Goal: Task Accomplishment & Management: Manage account settings

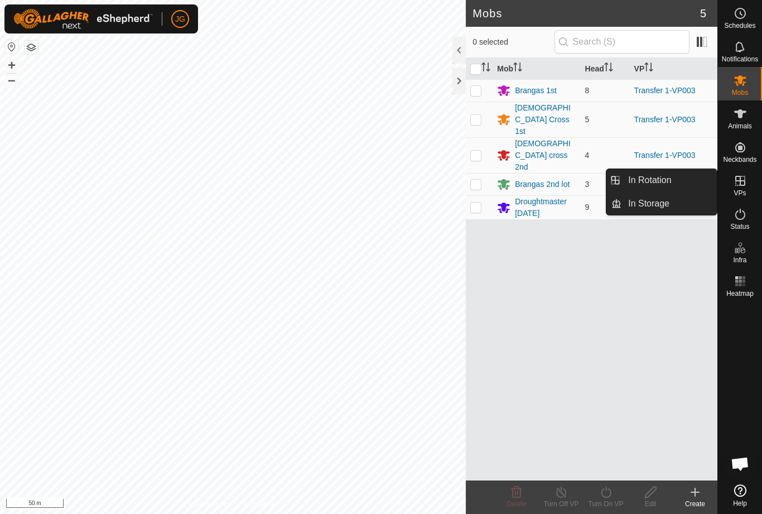
click at [678, 184] on link "In Rotation" at bounding box center [669, 180] width 95 height 22
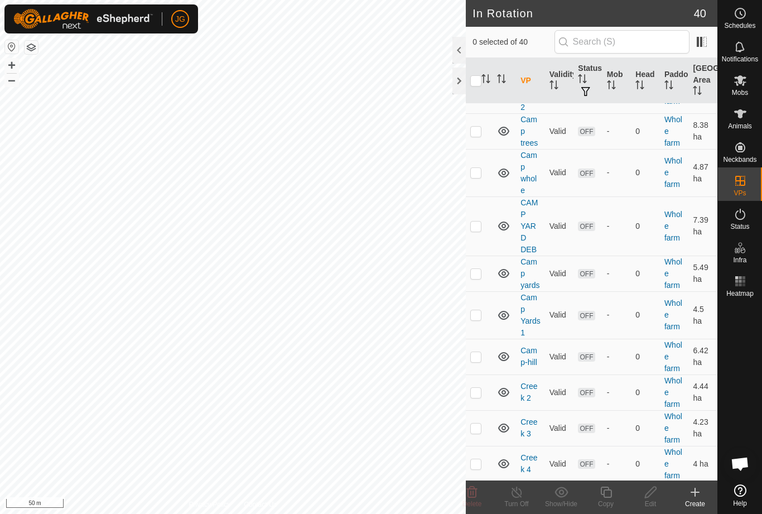
scroll to position [231, 0]
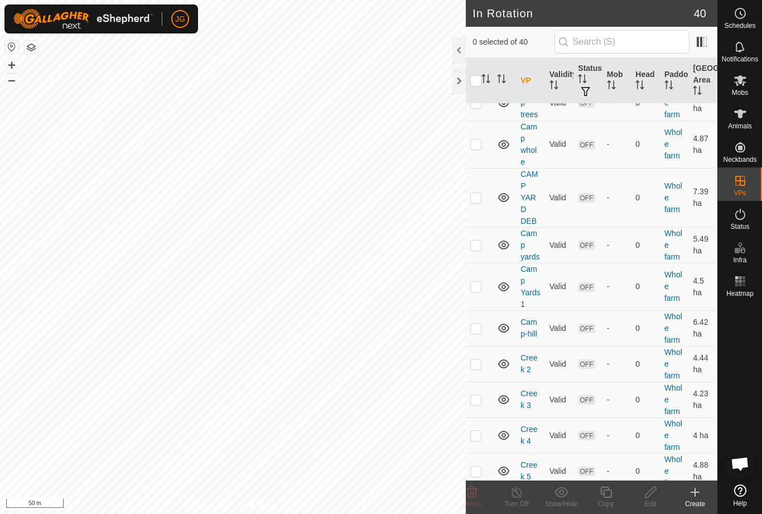
click at [482, 194] on p-checkbox at bounding box center [475, 197] width 11 height 9
click at [481, 198] on p-checkbox at bounding box center [475, 197] width 11 height 9
checkbox input "false"
click at [481, 248] on p-checkbox at bounding box center [475, 245] width 11 height 9
click at [478, 242] on p-checkbox at bounding box center [475, 245] width 11 height 9
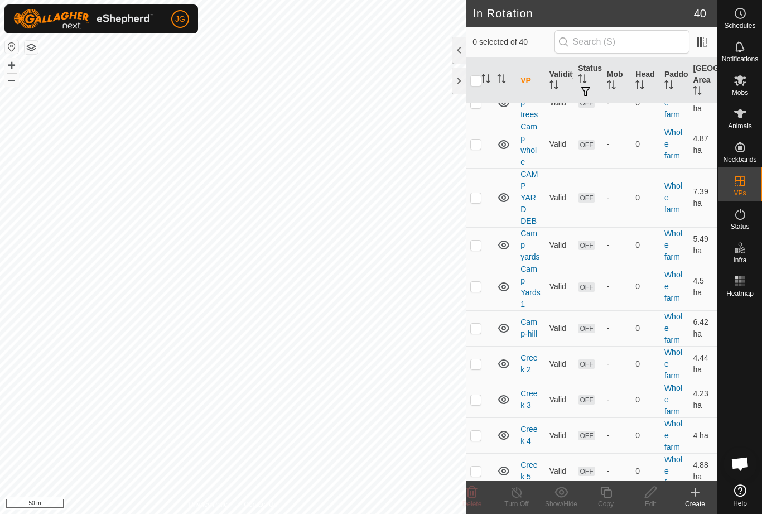
checkbox input "false"
click at [482, 286] on p-checkbox at bounding box center [475, 286] width 11 height 9
click at [484, 287] on td at bounding box center [479, 286] width 27 height 47
checkbox input "false"
click at [481, 324] on p-checkbox at bounding box center [475, 328] width 11 height 9
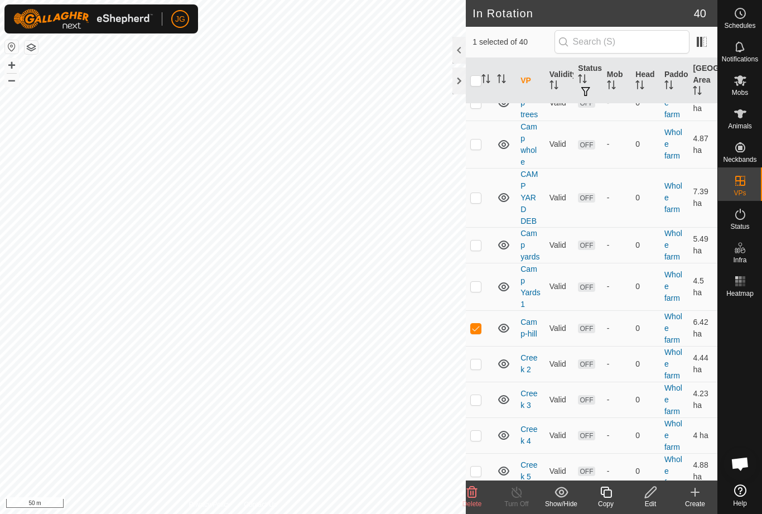
click at [481, 327] on p-checkbox at bounding box center [475, 328] width 11 height 9
checkbox input "false"
click at [488, 358] on td at bounding box center [479, 364] width 27 height 36
click at [481, 363] on p-checkbox at bounding box center [475, 363] width 11 height 9
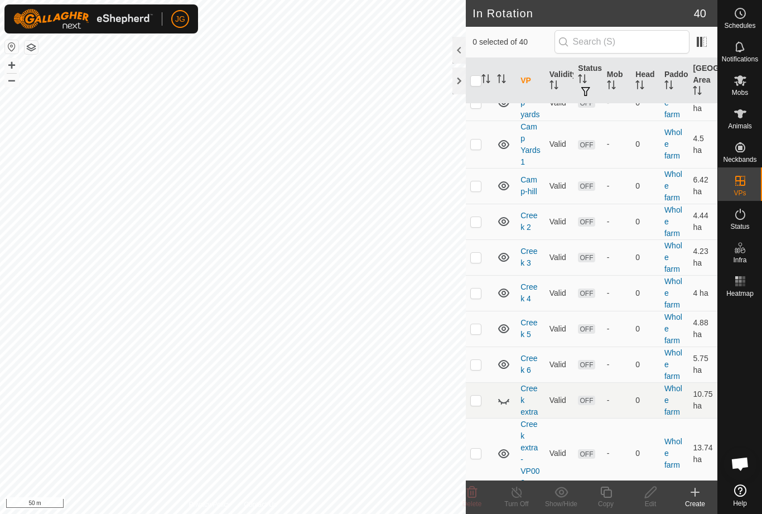
scroll to position [375, 0]
click at [481, 219] on p-checkbox at bounding box center [475, 219] width 11 height 9
checkbox input "true"
click at [484, 254] on td at bounding box center [479, 256] width 27 height 36
checkbox input "true"
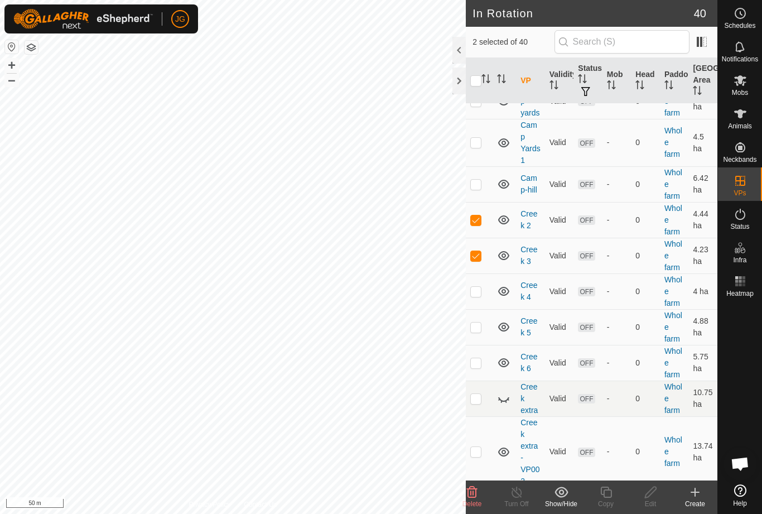
click at [478, 219] on p-checkbox at bounding box center [475, 219] width 11 height 9
checkbox input "false"
click at [479, 290] on p-checkbox at bounding box center [475, 291] width 11 height 9
checkbox input "true"
click at [481, 249] on td at bounding box center [479, 256] width 27 height 36
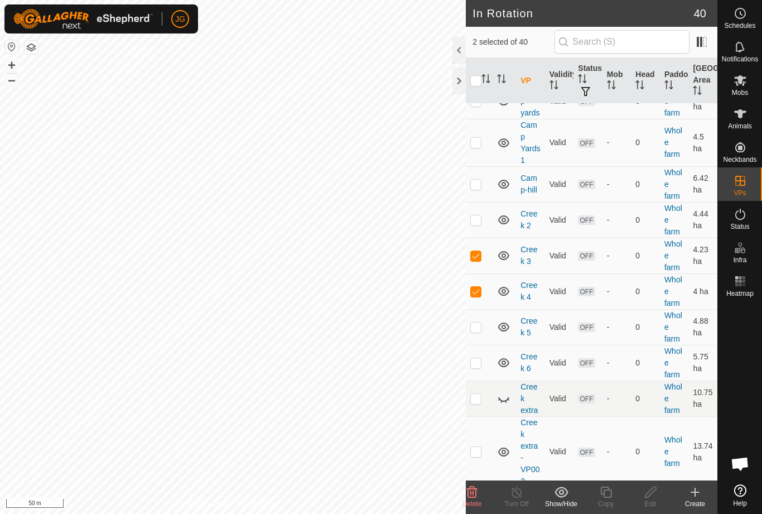
checkbox input "false"
click at [482, 290] on td at bounding box center [479, 291] width 27 height 36
checkbox input "false"
click at [482, 325] on p-checkbox at bounding box center [475, 327] width 11 height 9
click at [482, 330] on td at bounding box center [479, 327] width 27 height 36
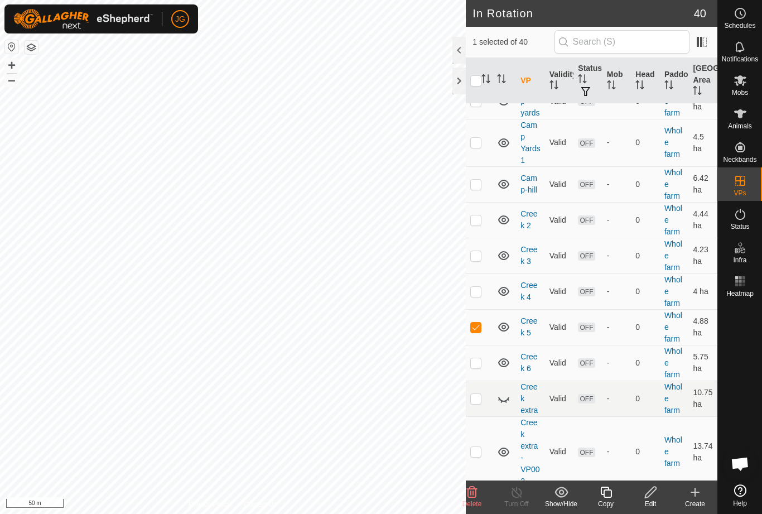
checkbox input "false"
click at [483, 362] on td at bounding box center [479, 363] width 27 height 36
click at [489, 361] on td at bounding box center [479, 363] width 27 height 36
checkbox input "false"
click at [481, 396] on p-checkbox at bounding box center [475, 398] width 11 height 9
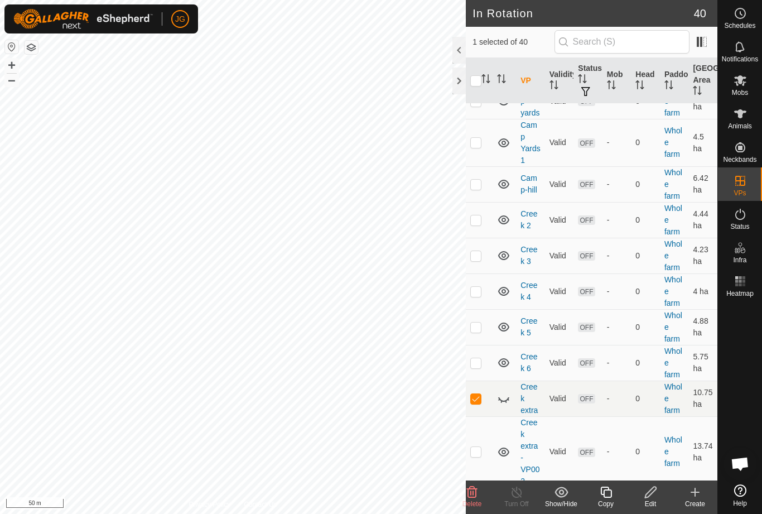
click at [484, 398] on td at bounding box center [479, 399] width 27 height 36
checkbox input "false"
click at [482, 449] on p-checkbox at bounding box center [475, 451] width 11 height 9
checkbox input "true"
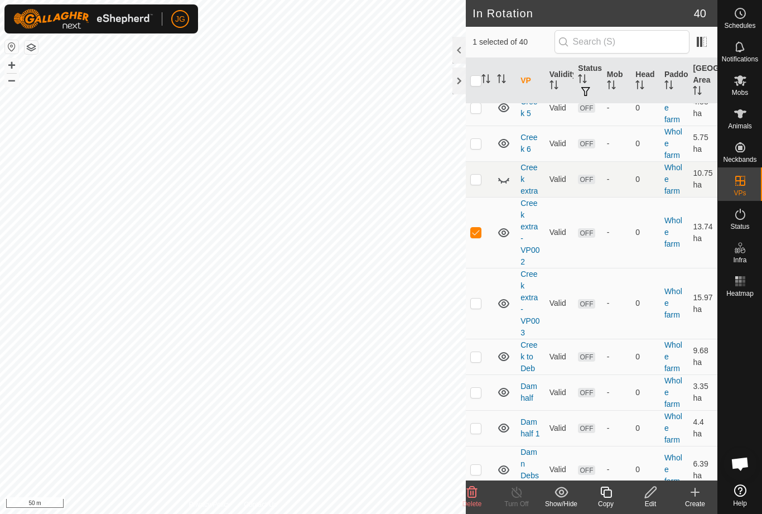
scroll to position [601, 0]
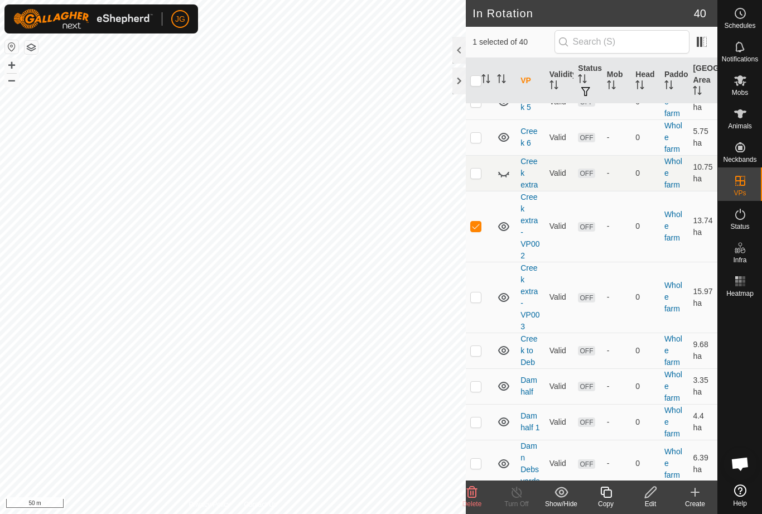
click at [482, 296] on p-checkbox at bounding box center [475, 296] width 11 height 9
checkbox input "true"
click at [477, 216] on td at bounding box center [479, 226] width 27 height 71
checkbox input "false"
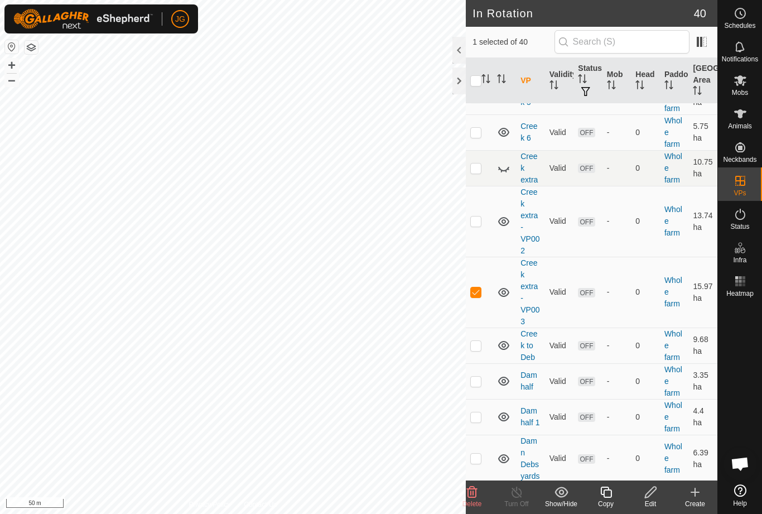
click at [484, 347] on td at bounding box center [479, 346] width 27 height 36
checkbox input "true"
click at [478, 286] on td at bounding box center [479, 292] width 27 height 71
checkbox input "false"
click at [483, 377] on td at bounding box center [479, 381] width 27 height 36
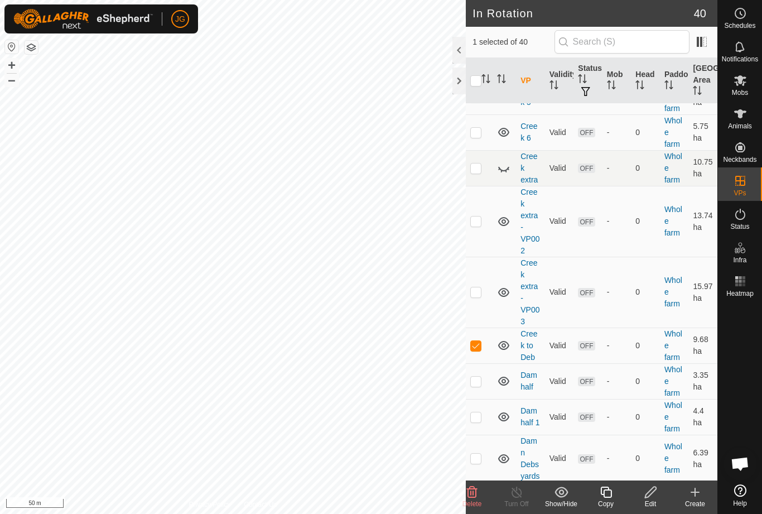
checkbox input "true"
click at [487, 412] on td at bounding box center [479, 417] width 27 height 36
click at [487, 411] on td at bounding box center [479, 417] width 27 height 36
checkbox input "false"
click at [482, 378] on td at bounding box center [479, 381] width 27 height 36
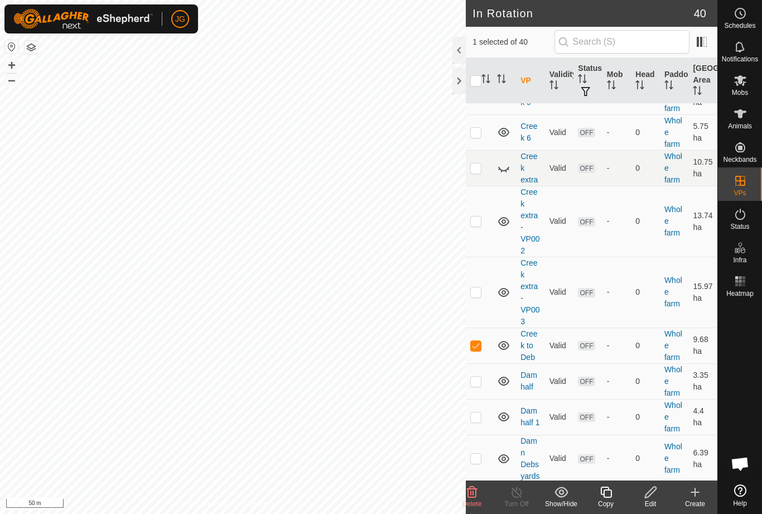
checkbox input "false"
click at [482, 456] on td at bounding box center [479, 458] width 27 height 47
checkbox input "true"
click at [481, 412] on p-checkbox at bounding box center [475, 416] width 11 height 9
checkbox input "true"
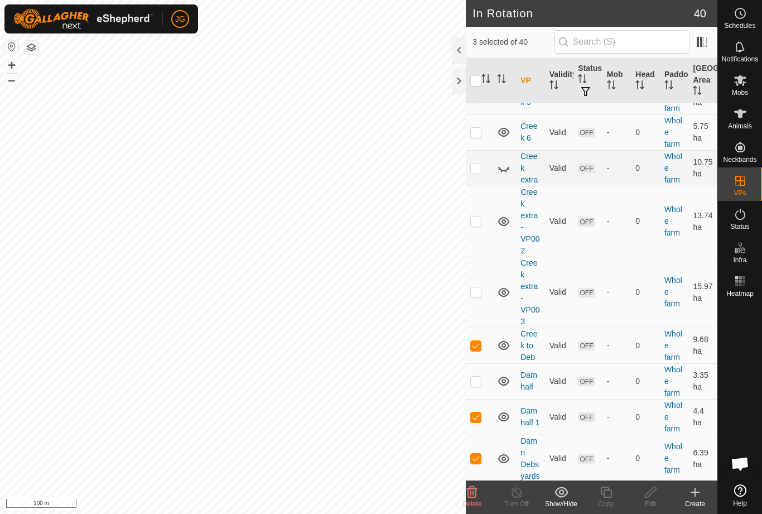
click at [486, 453] on td at bounding box center [479, 458] width 27 height 47
checkbox input "false"
click at [481, 424] on td at bounding box center [479, 417] width 27 height 36
checkbox input "false"
click at [483, 387] on td at bounding box center [479, 381] width 27 height 36
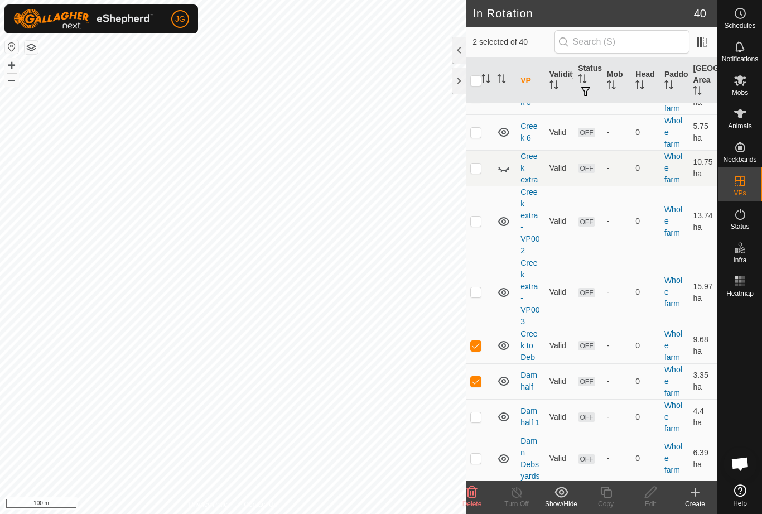
click at [482, 385] on td at bounding box center [479, 381] width 27 height 36
checkbox input "false"
click at [481, 347] on p-checkbox at bounding box center [475, 345] width 11 height 9
checkbox input "false"
click at [481, 377] on p-checkbox at bounding box center [475, 381] width 11 height 9
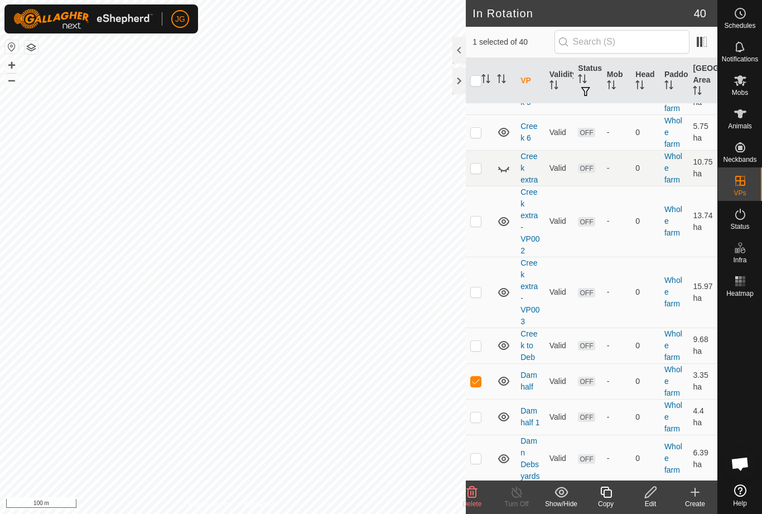
click at [482, 378] on p-checkbox at bounding box center [475, 381] width 11 height 9
checkbox input "false"
click at [481, 419] on p-checkbox at bounding box center [475, 416] width 11 height 9
click at [482, 420] on p-checkbox at bounding box center [475, 416] width 11 height 9
checkbox input "false"
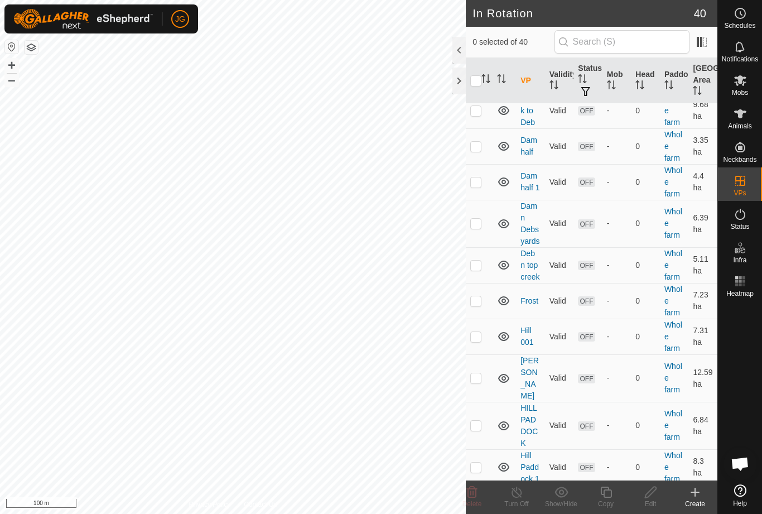
scroll to position [829, 0]
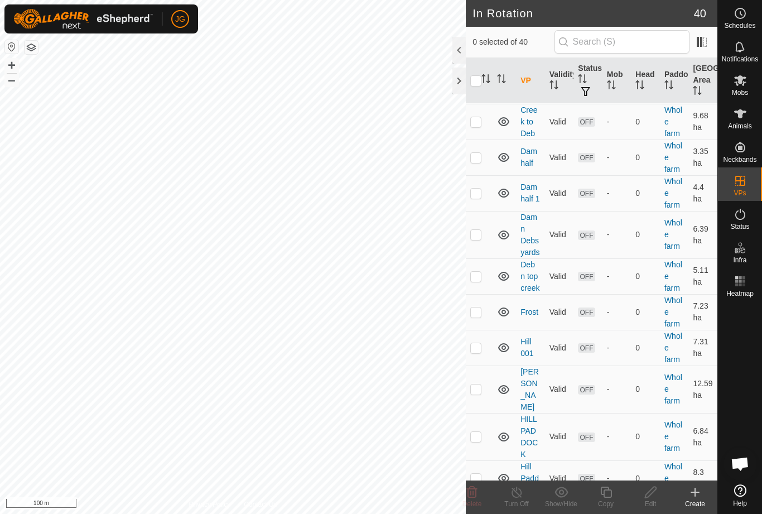
click at [481, 230] on p-checkbox at bounding box center [475, 234] width 11 height 9
click at [481, 238] on p-checkbox at bounding box center [475, 234] width 11 height 9
checkbox input "false"
click at [487, 190] on td at bounding box center [479, 193] width 27 height 36
click at [490, 188] on td at bounding box center [479, 193] width 27 height 36
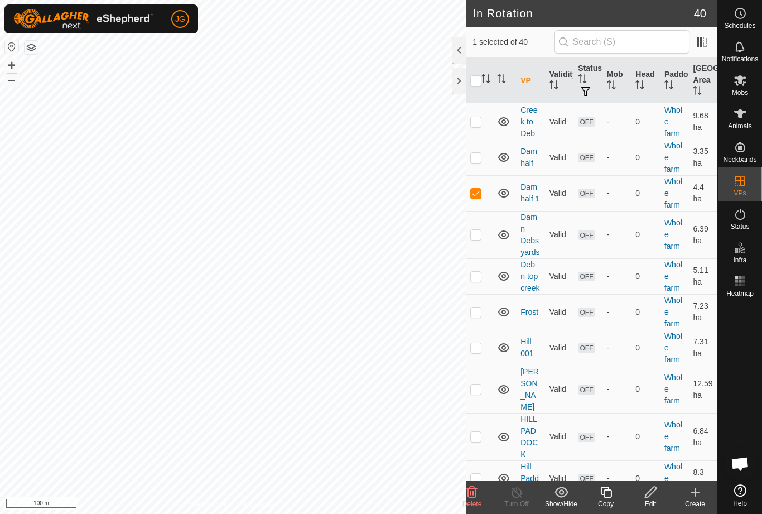
checkbox input "false"
click at [485, 379] on td at bounding box center [479, 389] width 27 height 47
click at [481, 385] on p-checkbox at bounding box center [475, 389] width 11 height 9
checkbox input "false"
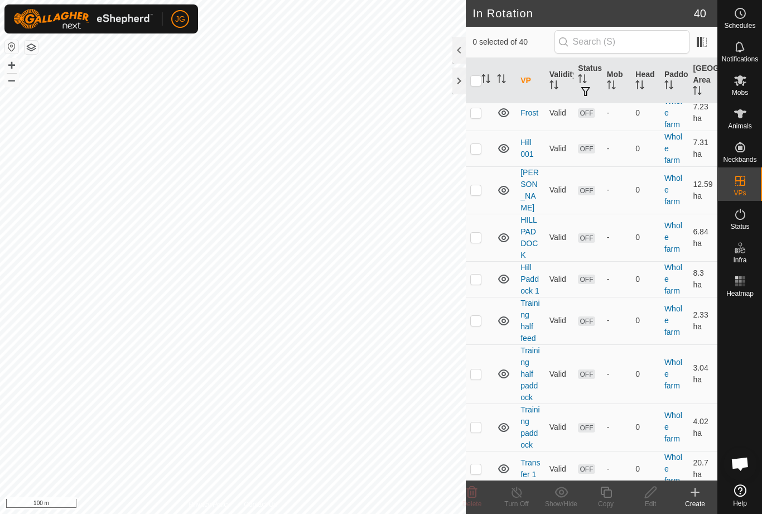
scroll to position [1029, 0]
click at [484, 361] on td at bounding box center [479, 373] width 27 height 59
click at [481, 369] on p-checkbox at bounding box center [475, 373] width 11 height 9
checkbox input "false"
click at [478, 422] on p-checkbox at bounding box center [475, 426] width 11 height 9
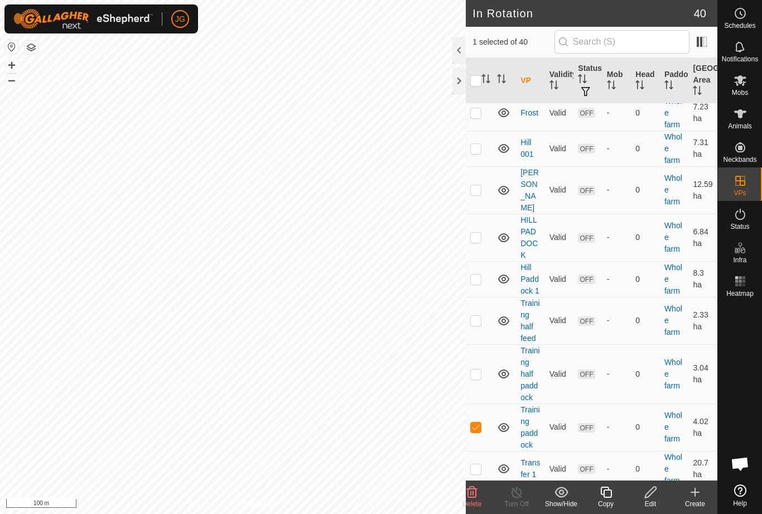
click at [483, 416] on td at bounding box center [479, 427] width 27 height 47
checkbox input "false"
click at [488, 457] on td at bounding box center [479, 469] width 27 height 36
click at [484, 457] on td at bounding box center [479, 469] width 27 height 36
checkbox input "false"
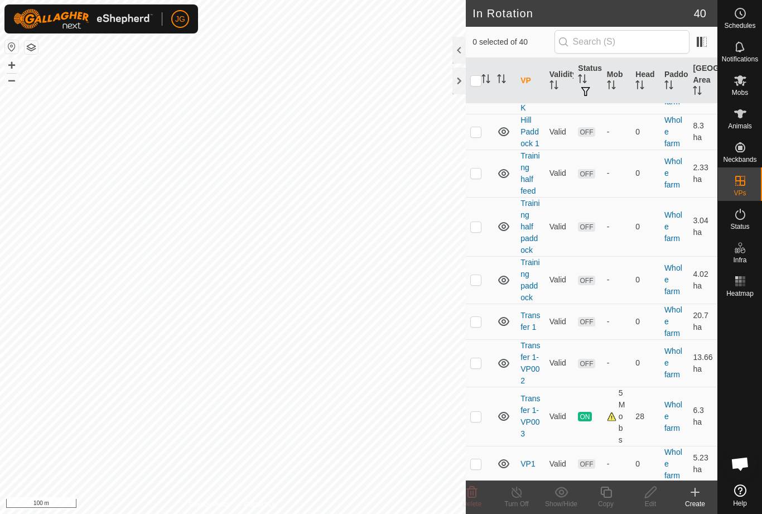
scroll to position [1190, 0]
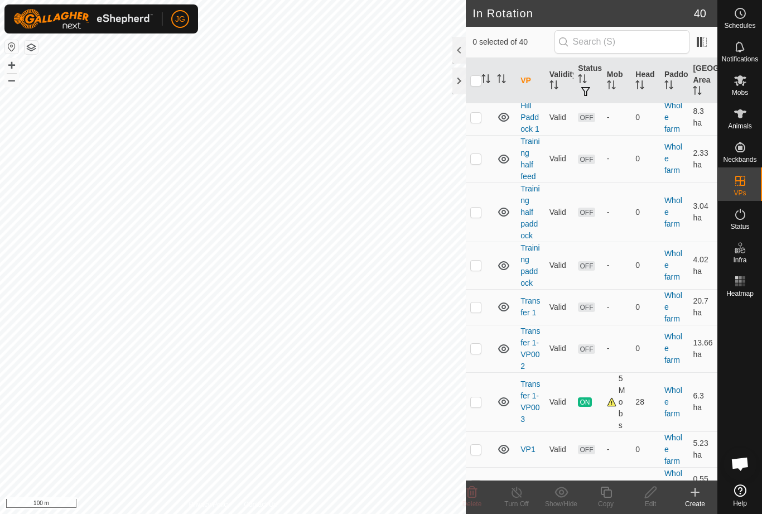
click at [480, 344] on p-checkbox at bounding box center [475, 348] width 11 height 9
click at [479, 344] on p-checkbox at bounding box center [475, 348] width 11 height 9
checkbox input "false"
click at [482, 388] on td at bounding box center [479, 401] width 27 height 59
click at [482, 397] on p-checkbox at bounding box center [475, 401] width 11 height 9
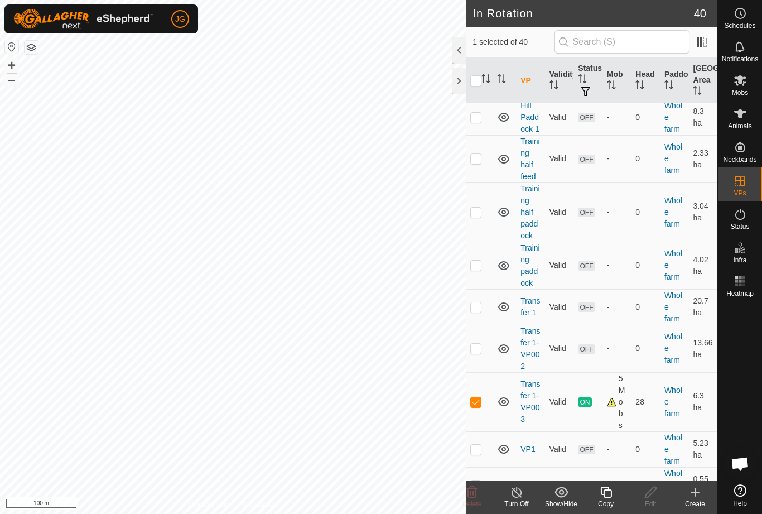
checkbox input "false"
click at [485, 433] on td at bounding box center [479, 449] width 27 height 36
click at [481, 431] on td at bounding box center [479, 449] width 27 height 36
checkbox input "false"
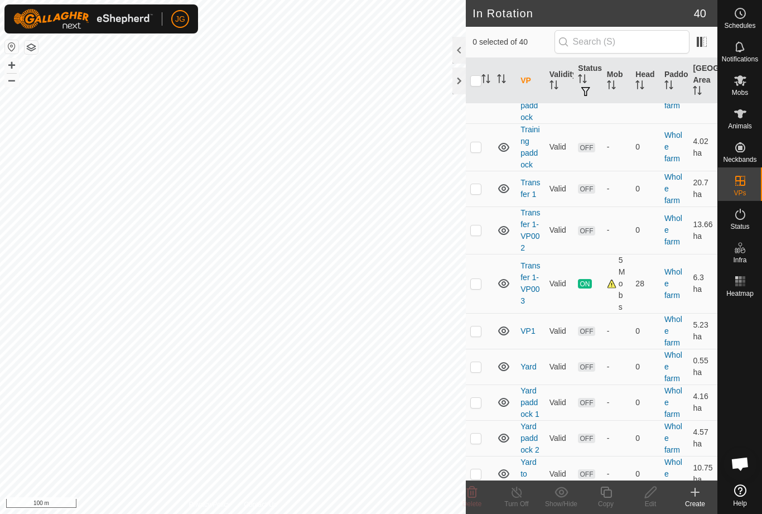
scroll to position [1308, 0]
click at [482, 363] on p-checkbox at bounding box center [475, 367] width 11 height 9
click at [481, 363] on p-checkbox at bounding box center [475, 367] width 11 height 9
checkbox input "false"
click at [484, 388] on td at bounding box center [479, 403] width 27 height 36
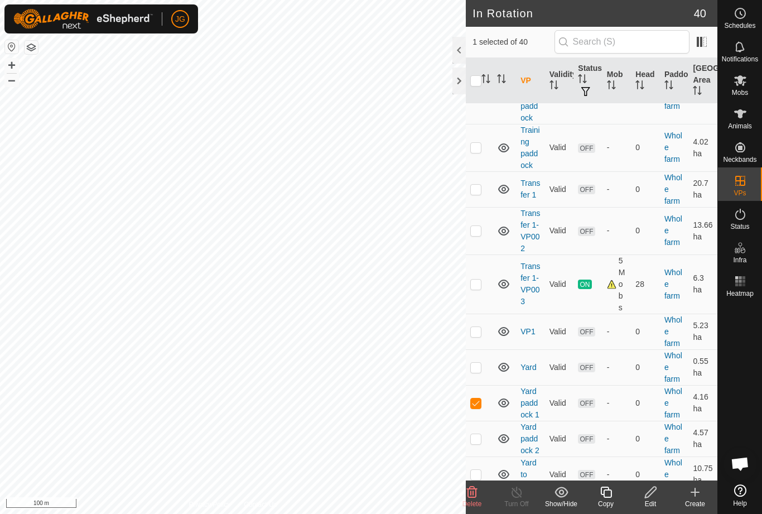
click at [479, 398] on p-checkbox at bounding box center [475, 402] width 11 height 9
checkbox input "false"
click at [481, 434] on p-checkbox at bounding box center [475, 438] width 11 height 9
click at [493, 428] on td at bounding box center [479, 439] width 27 height 36
checkbox input "false"
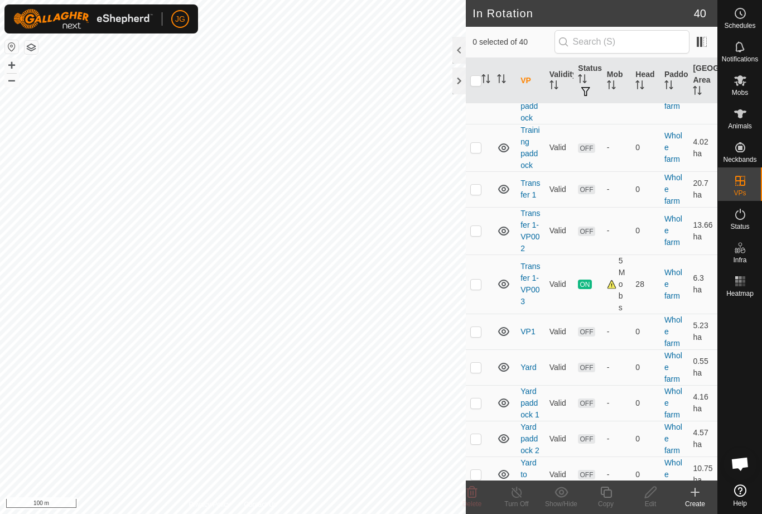
click at [475, 470] on p-checkbox at bounding box center [475, 474] width 11 height 9
click at [483, 458] on td at bounding box center [479, 475] width 27 height 36
checkbox input "false"
click at [487, 354] on td at bounding box center [479, 367] width 27 height 36
click at [485, 364] on td at bounding box center [479, 367] width 27 height 36
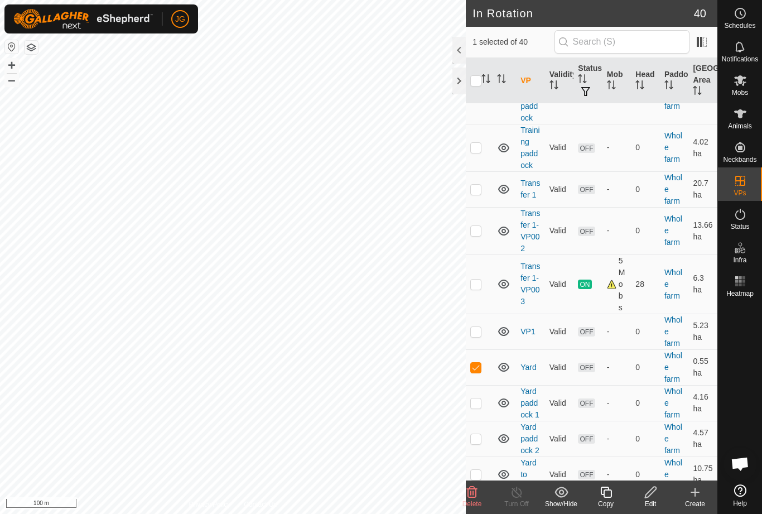
checkbox input "false"
click at [481, 280] on p-checkbox at bounding box center [475, 284] width 11 height 9
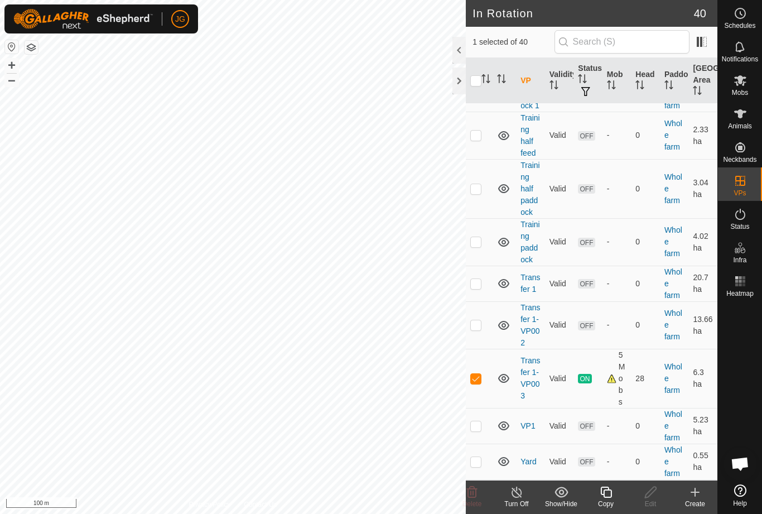
scroll to position [1211, 0]
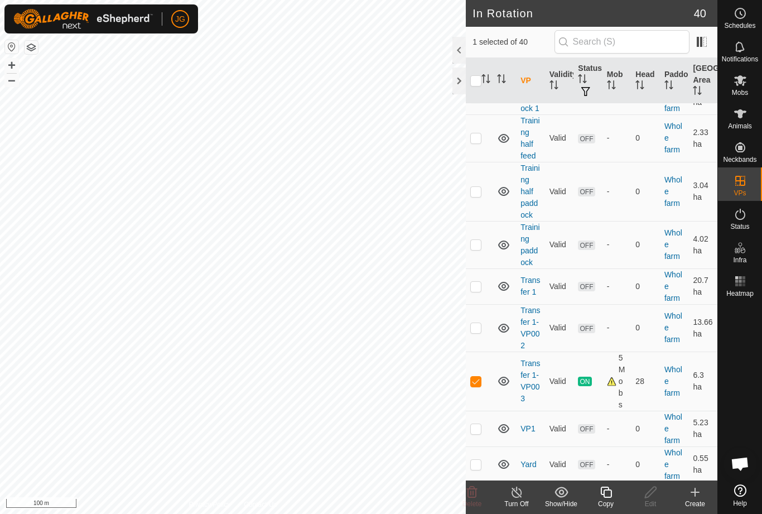
click at [479, 377] on p-checkbox at bounding box center [475, 381] width 11 height 9
checkbox input "false"
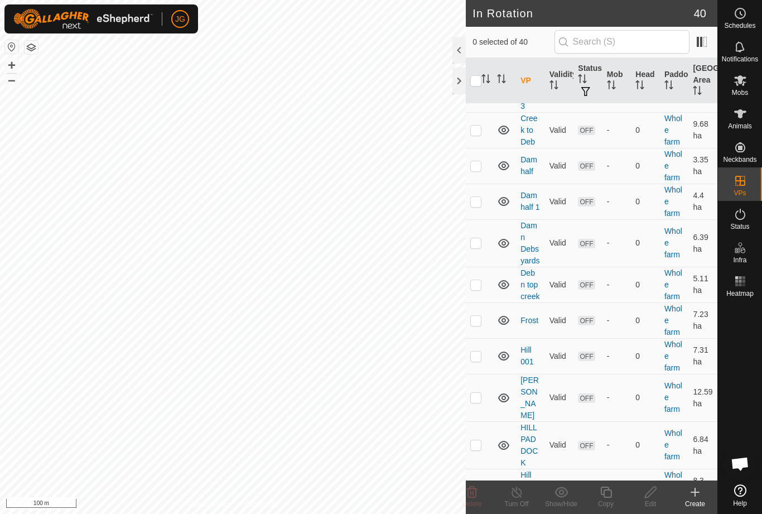
scroll to position [814, 0]
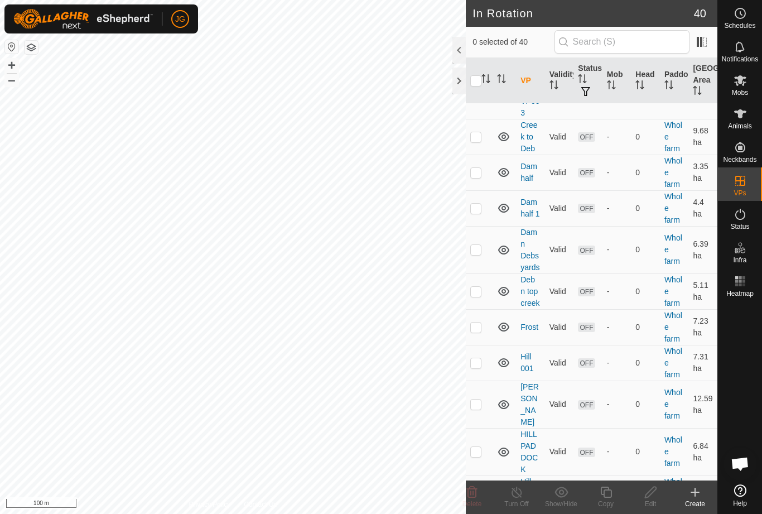
click at [486, 290] on td at bounding box center [479, 291] width 27 height 36
checkbox input "true"
click at [655, 489] on icon at bounding box center [650, 492] width 11 height 11
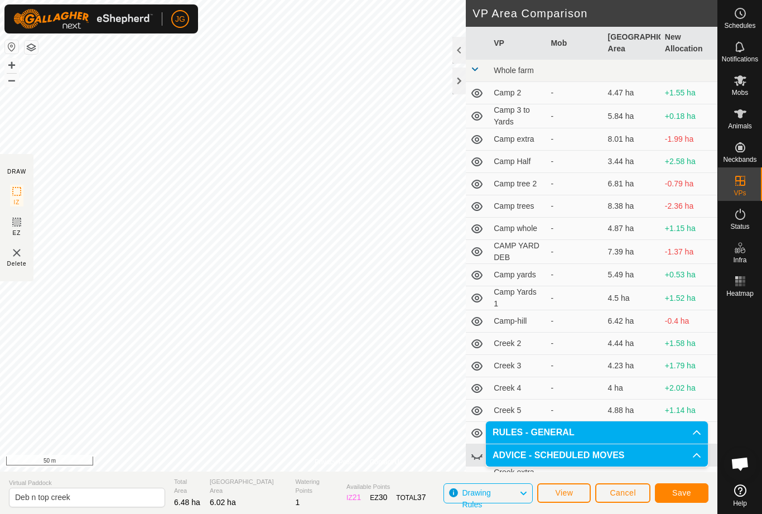
click at [670, 491] on button "Save" at bounding box center [682, 493] width 54 height 20
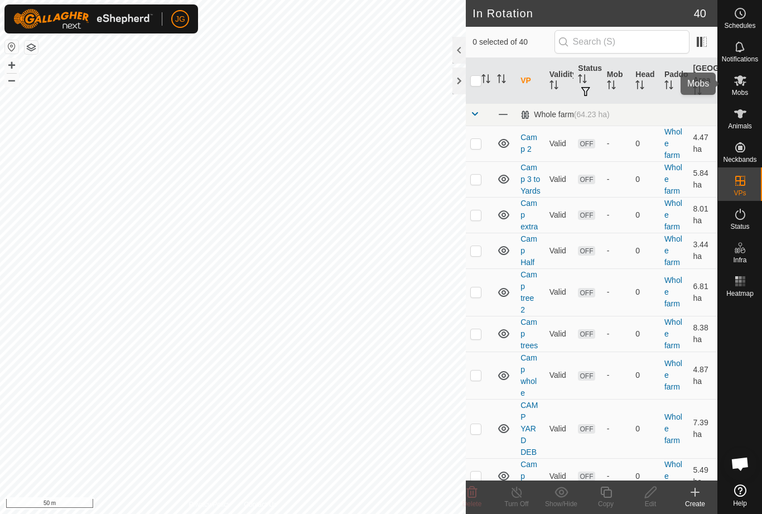
click at [745, 80] on icon at bounding box center [740, 80] width 13 height 13
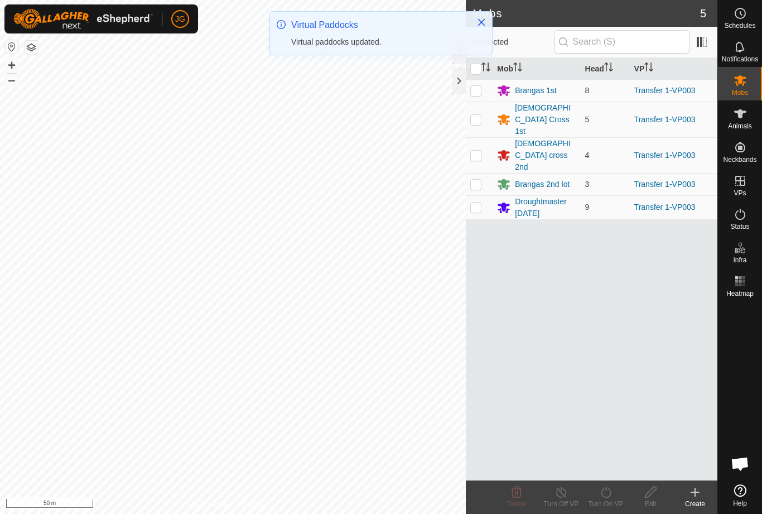
click at [485, 68] on icon "Activate to sort" at bounding box center [486, 67] width 9 height 9
click at [472, 73] on input "checkbox" at bounding box center [475, 69] width 11 height 11
click at [479, 70] on input "checkbox" at bounding box center [475, 69] width 11 height 11
checkbox input "false"
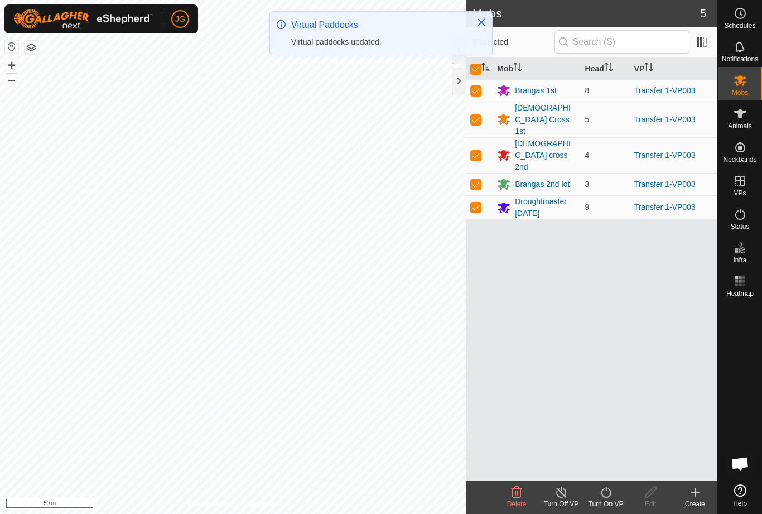
checkbox input "false"
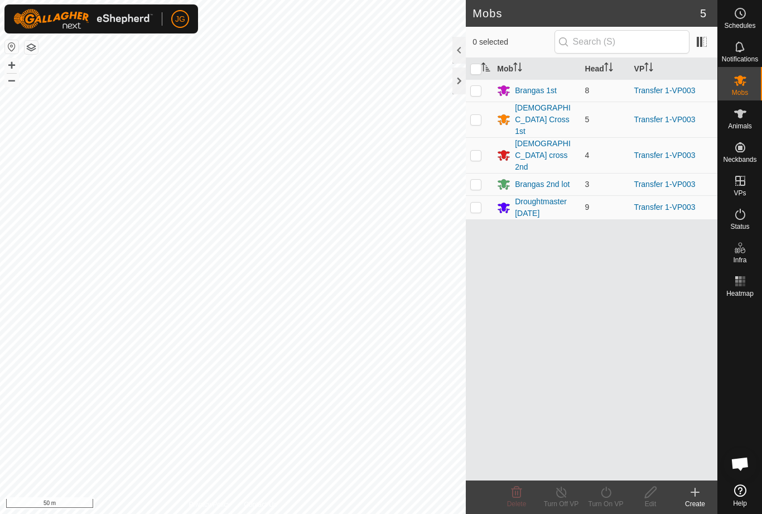
click at [477, 69] on input "checkbox" at bounding box center [475, 69] width 11 height 11
checkbox input "true"
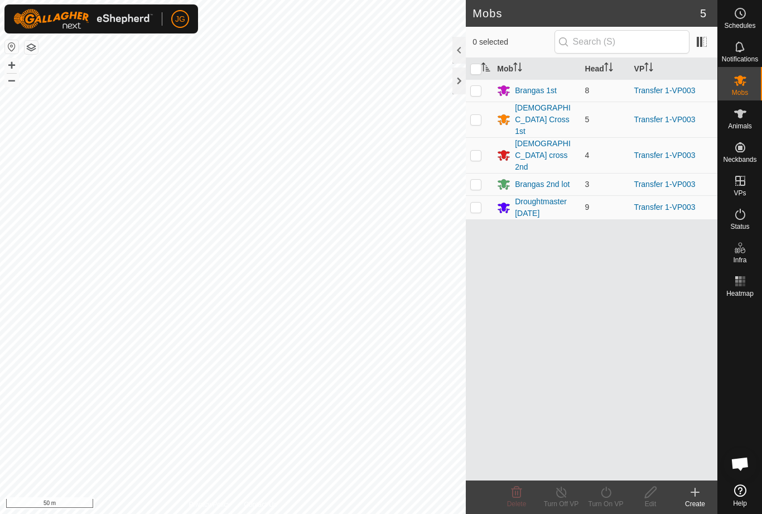
checkbox input "true"
click at [608, 493] on icon at bounding box center [606, 492] width 14 height 13
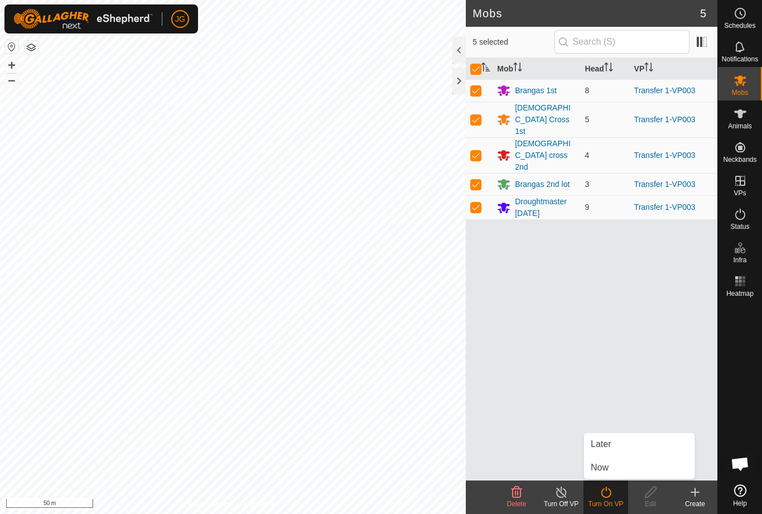
click at [612, 467] on link "Now" at bounding box center [639, 468] width 111 height 22
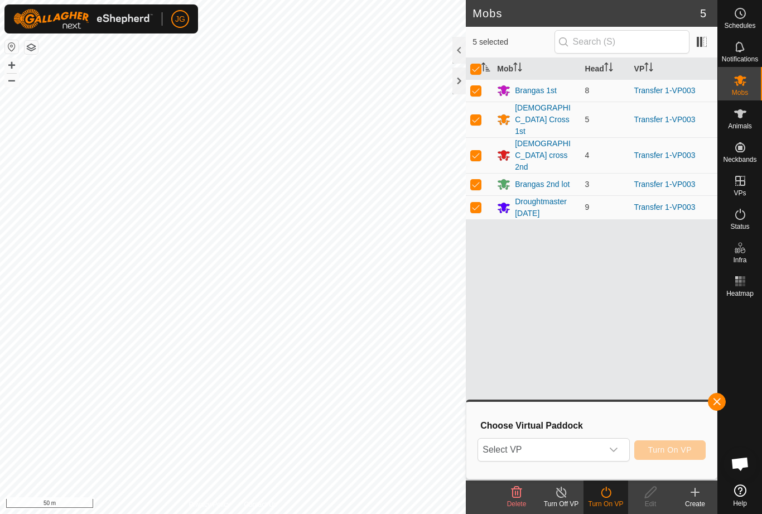
click at [614, 451] on icon "dropdown trigger" at bounding box center [614, 450] width 8 height 4
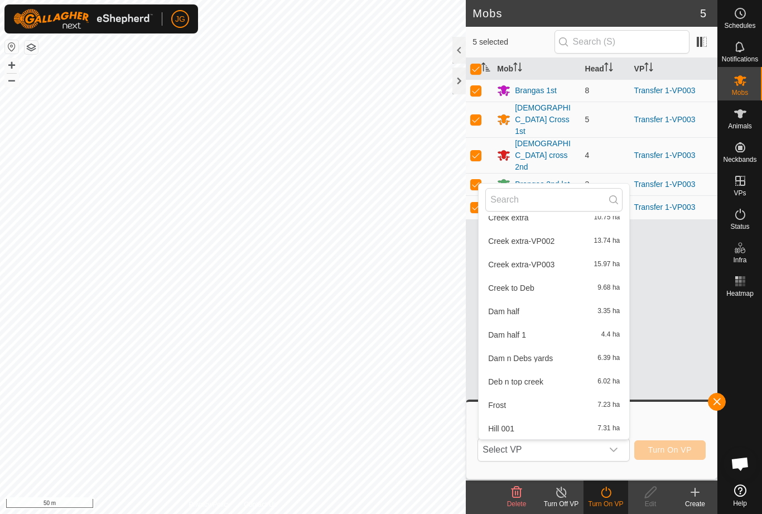
scroll to position [410, 0]
click at [540, 383] on span "Deb n top creek" at bounding box center [515, 382] width 55 height 8
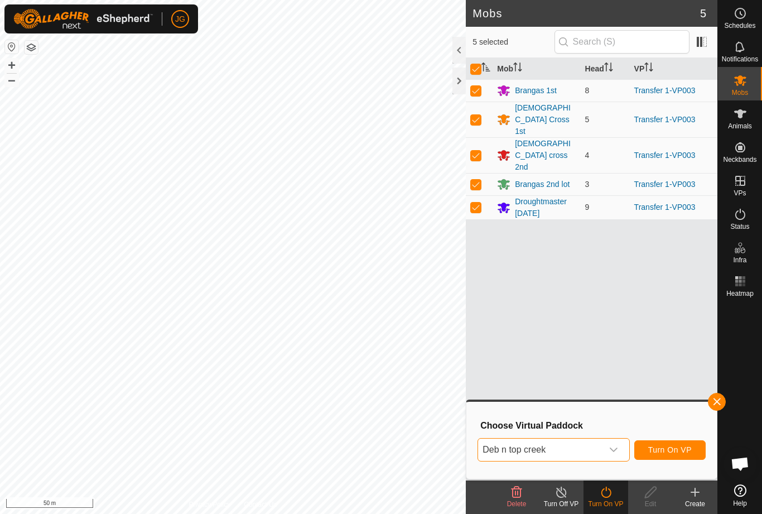
click at [684, 442] on button "Turn On VP" at bounding box center [670, 450] width 71 height 20
